Goal: Task Accomplishment & Management: Use online tool/utility

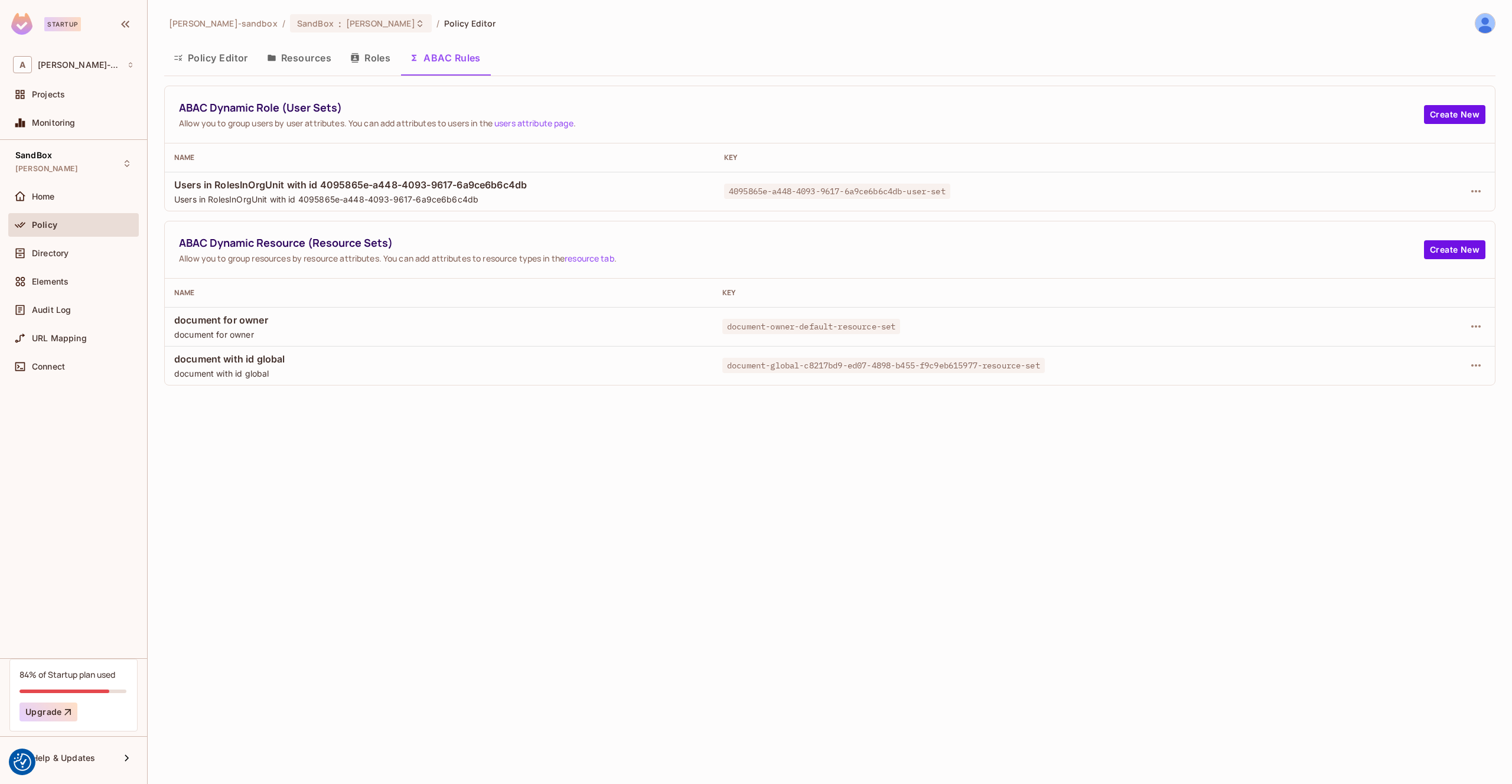
click at [372, 487] on div "[PERSON_NAME]-sandbox / SandBox : [PERSON_NAME] / Policy Editor Policy Editor R…" at bounding box center [830, 392] width 1365 height 784
click at [1479, 362] on icon "button" at bounding box center [1476, 366] width 14 height 14
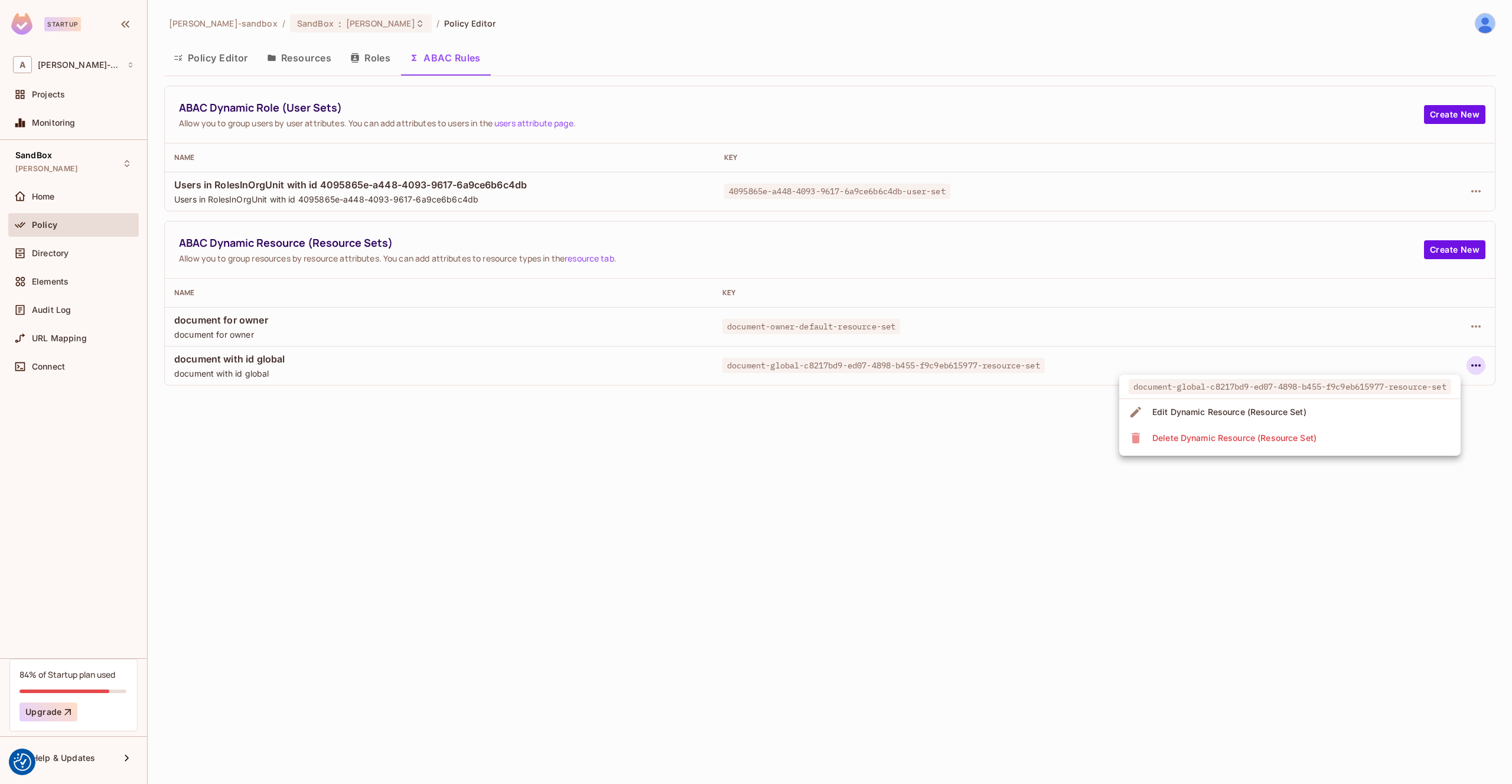
click at [1305, 410] on div "Edit Dynamic Resource (Resource Set)" at bounding box center [1229, 412] width 154 height 12
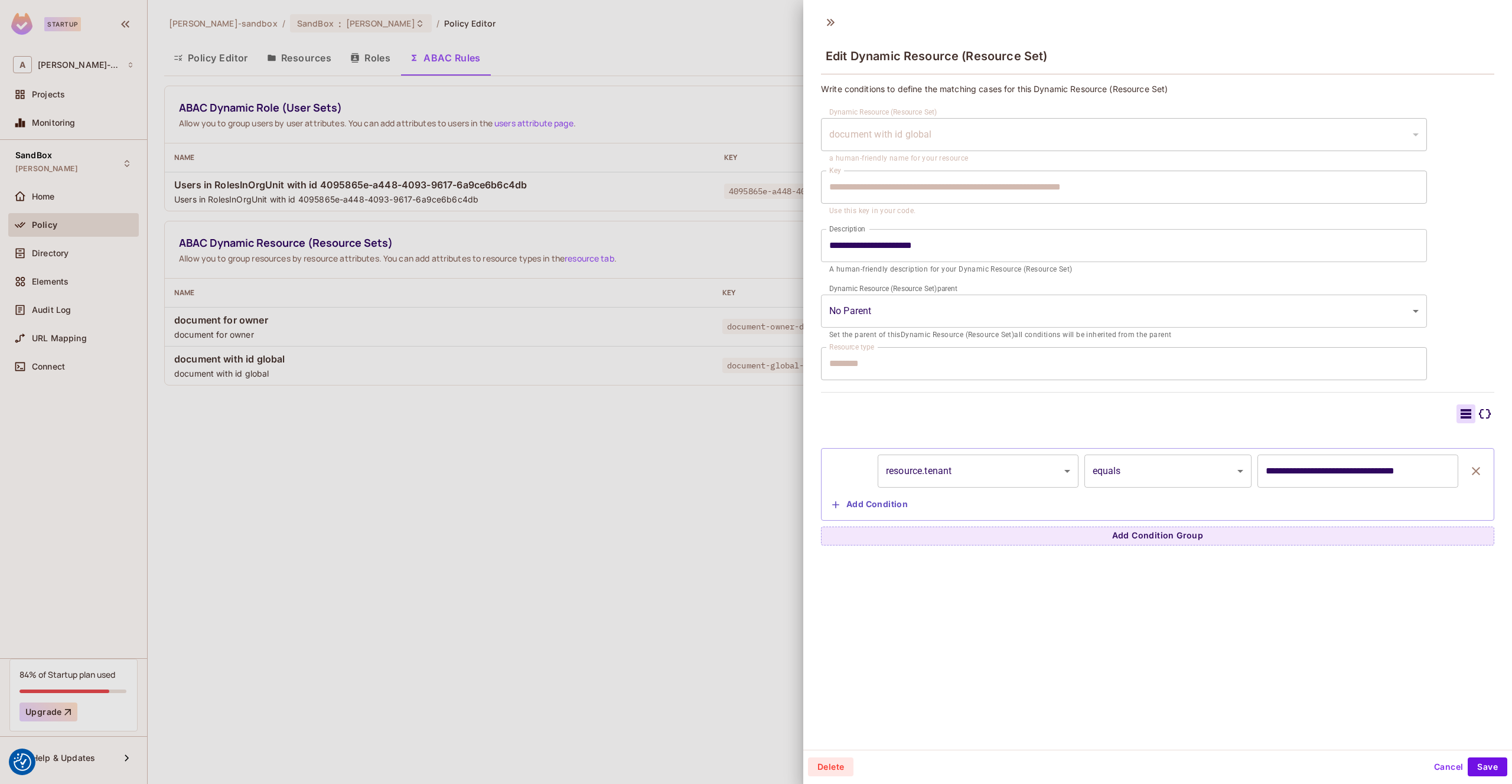
click at [552, 467] on div at bounding box center [756, 392] width 1512 height 784
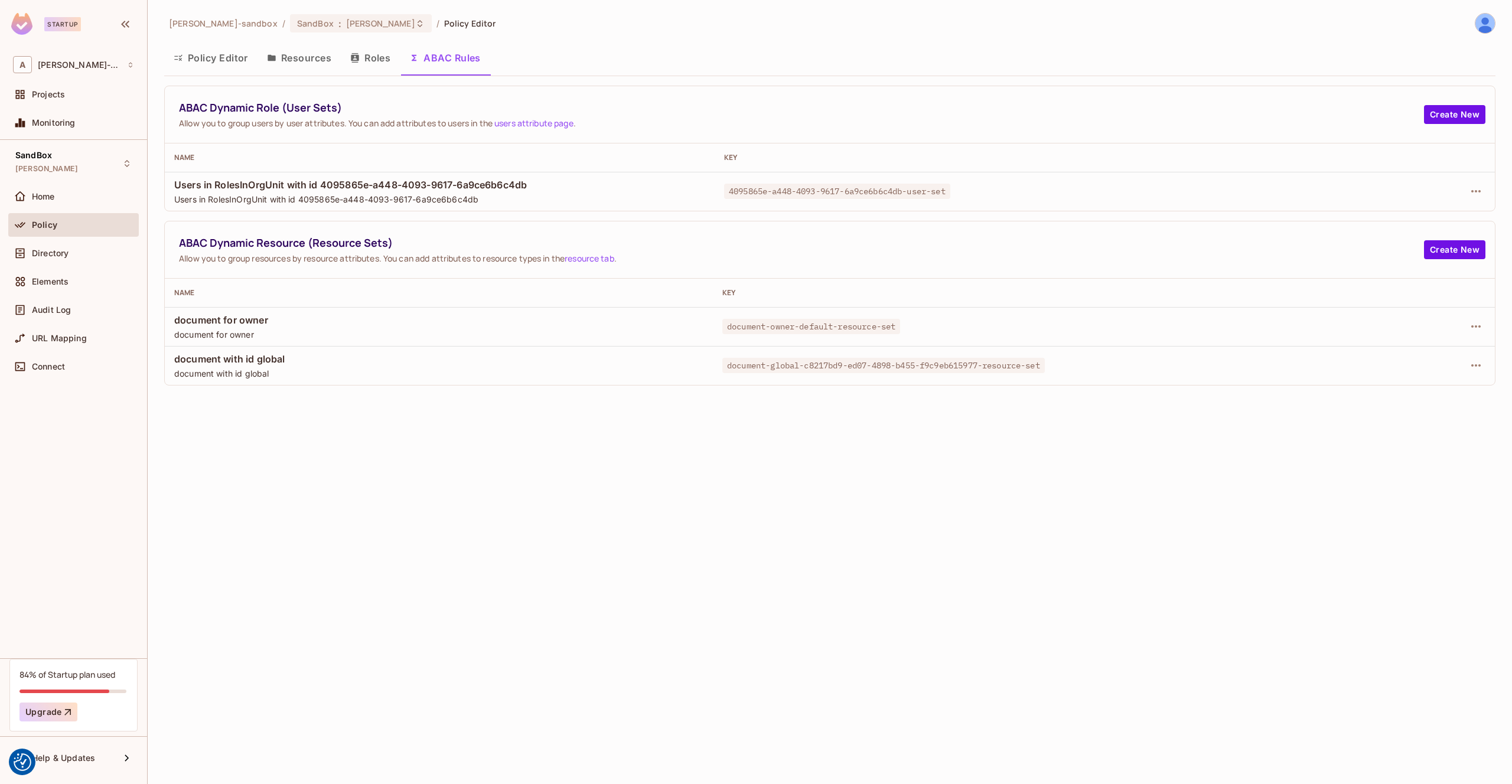
click at [219, 65] on button "Policy Editor" at bounding box center [211, 57] width 93 height 29
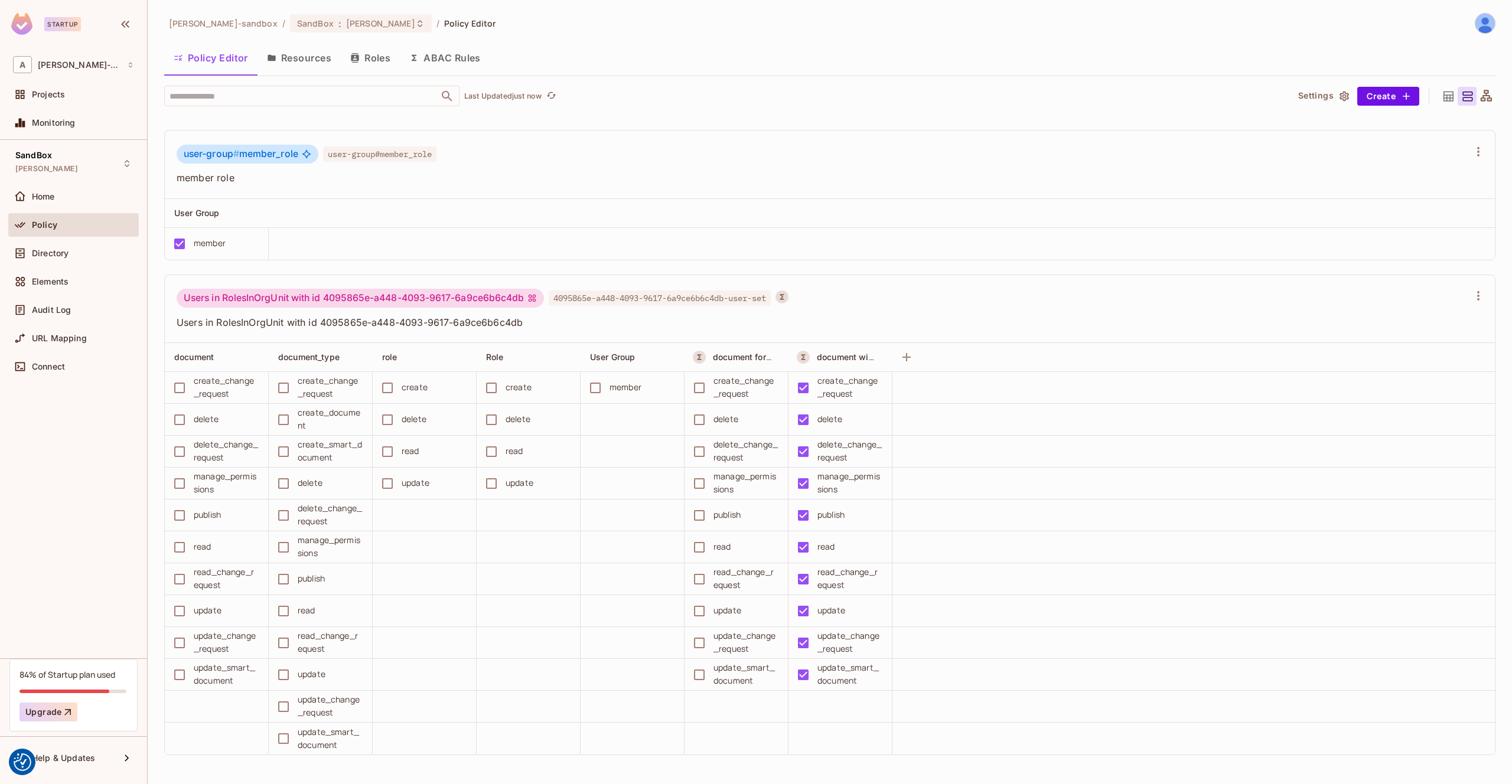
scroll to position [1, 0]
drag, startPoint x: 525, startPoint y: 323, endPoint x: 322, endPoint y: 325, distance: 203.0
click at [322, 325] on span "Users in RolesInOrgUnit with id 4095865e-a448-4093-9617-6a9ce6b6c4db" at bounding box center [823, 321] width 1293 height 13
copy span "4095865e-a448-4093-9617-6a9ce6b6c4db"
click at [70, 313] on span "Audit Log" at bounding box center [51, 310] width 39 height 10
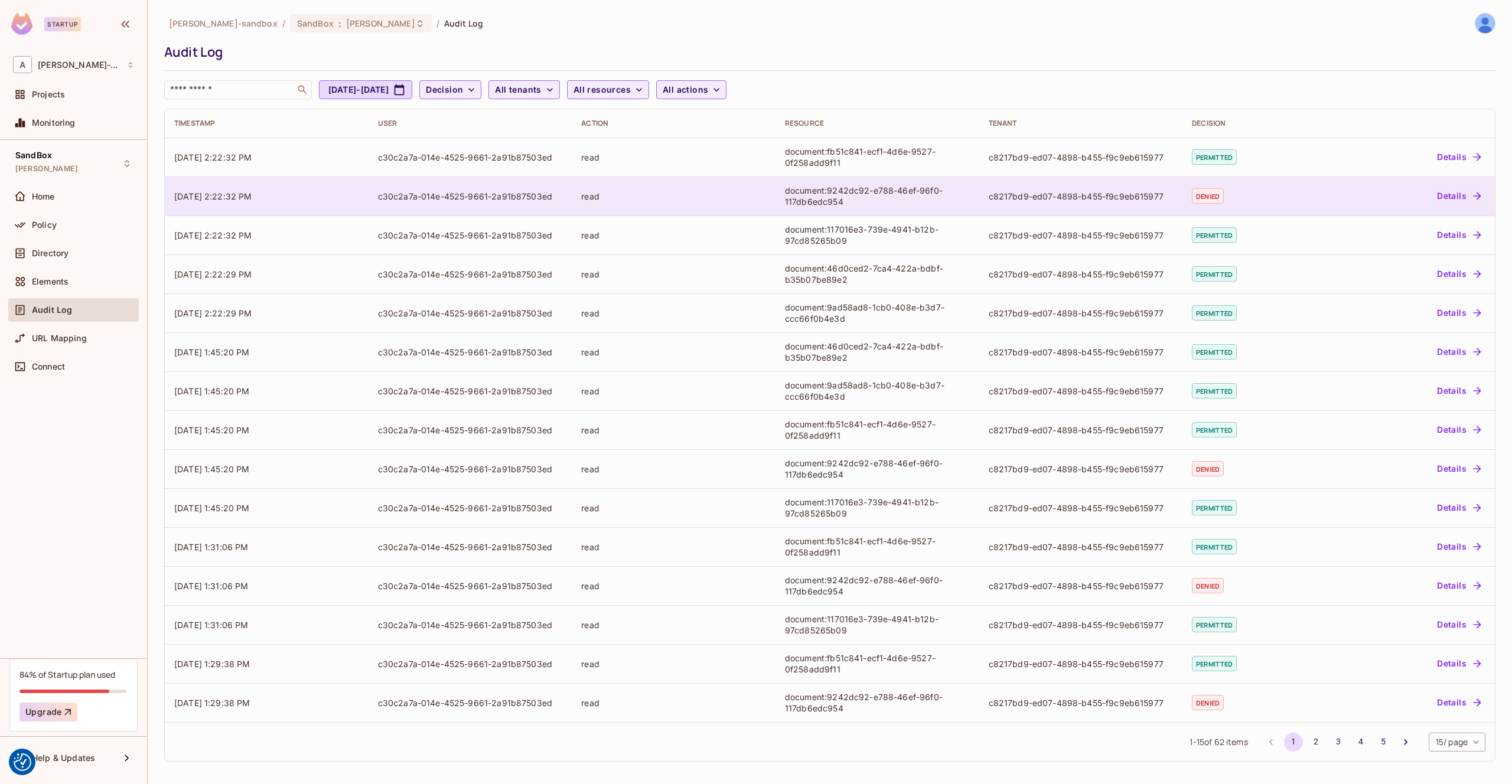
click at [1460, 192] on button "Details" at bounding box center [1459, 196] width 53 height 19
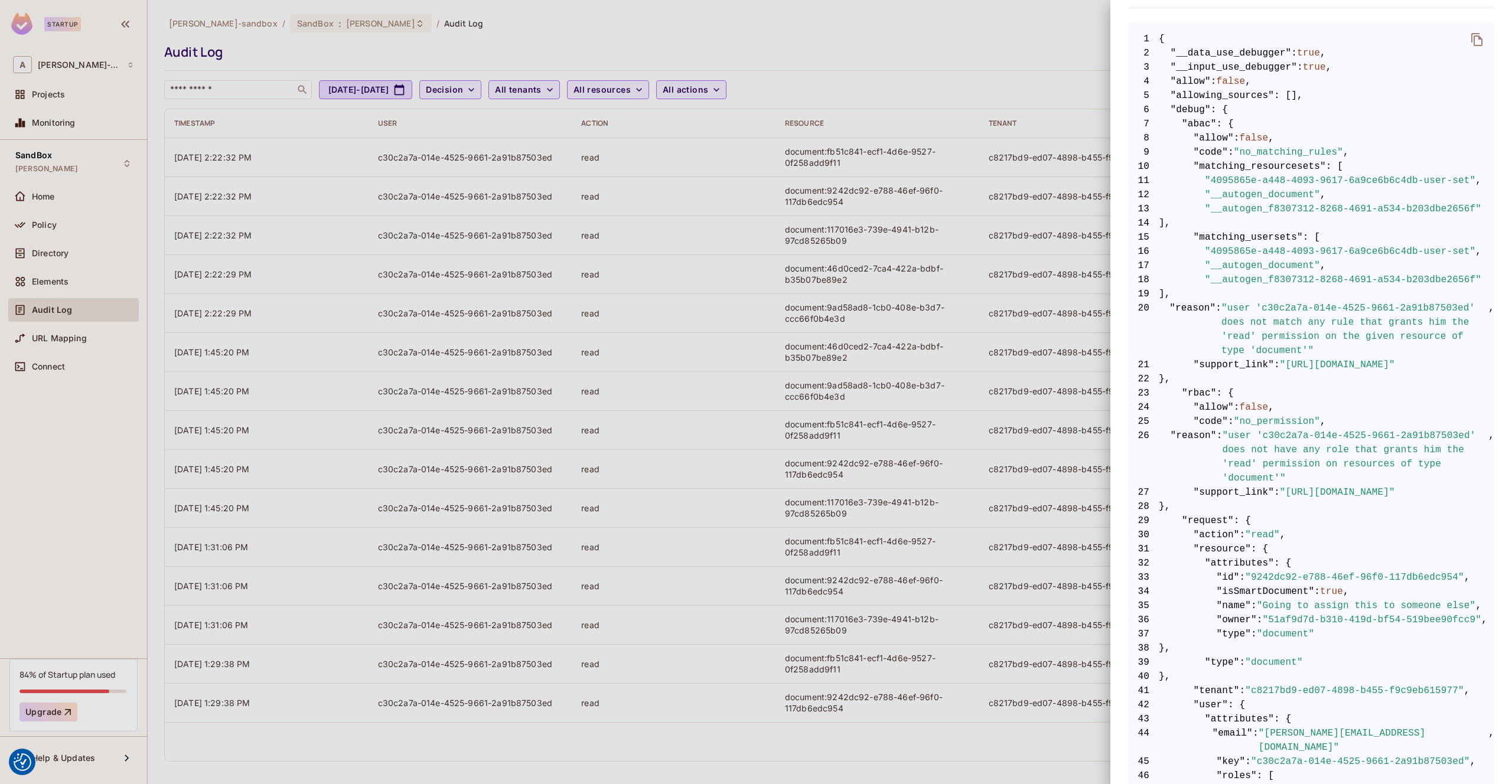
scroll to position [213, 0]
drag, startPoint x: 1250, startPoint y: 152, endPoint x: 1327, endPoint y: 152, distance: 77.0
click at [1327, 152] on span ""no_matching_rules"" at bounding box center [1288, 152] width 109 height 14
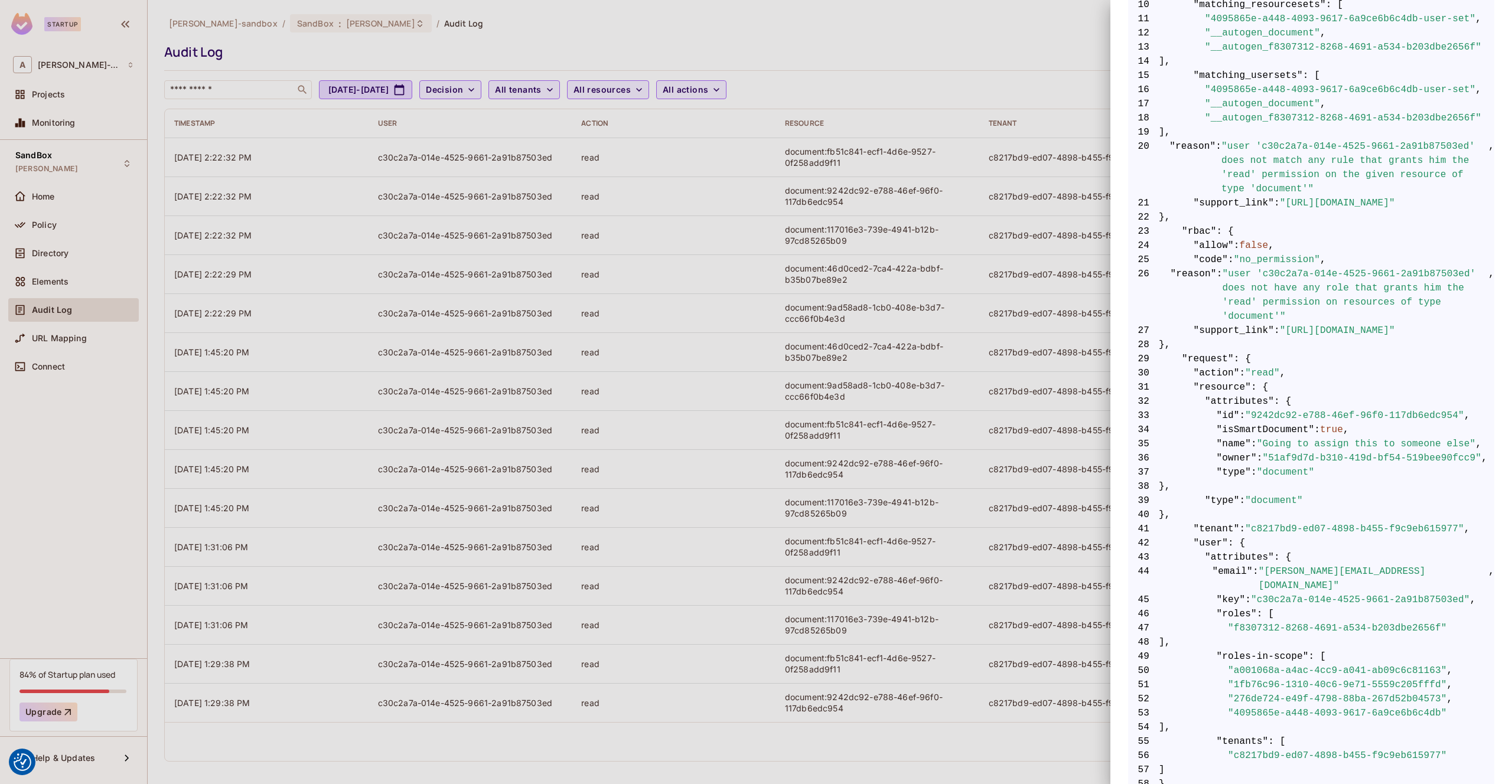
scroll to position [114, 0]
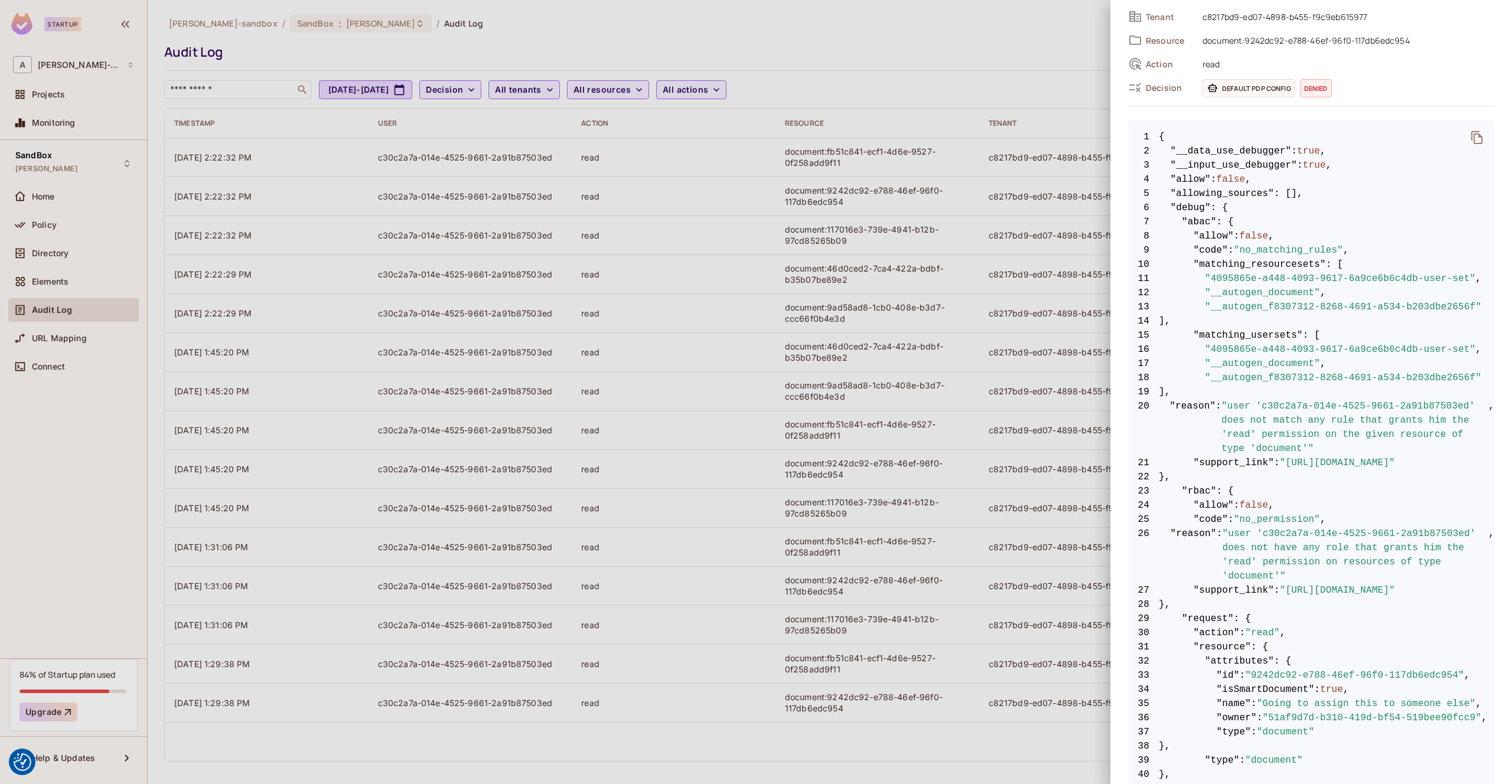
click at [1480, 138] on icon "delete" at bounding box center [1477, 137] width 14 height 14
